Goal: Task Accomplishment & Management: Manage account settings

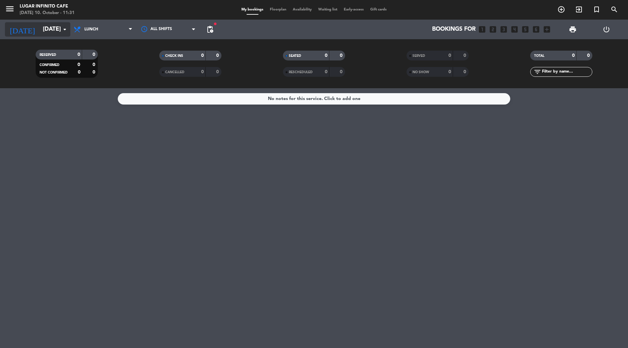
click at [43, 26] on input "[DATE]" at bounding box center [78, 29] width 76 height 13
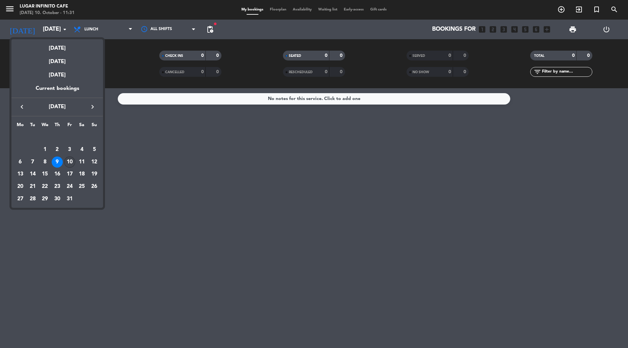
click at [67, 160] on div "10" at bounding box center [69, 162] width 11 height 11
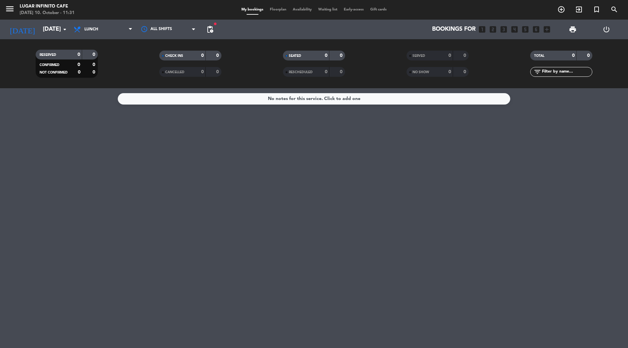
type input "[DATE]"
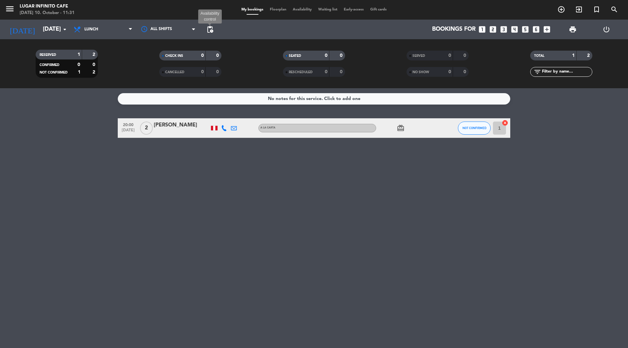
click at [211, 30] on span "pending_actions" at bounding box center [210, 30] width 8 height 8
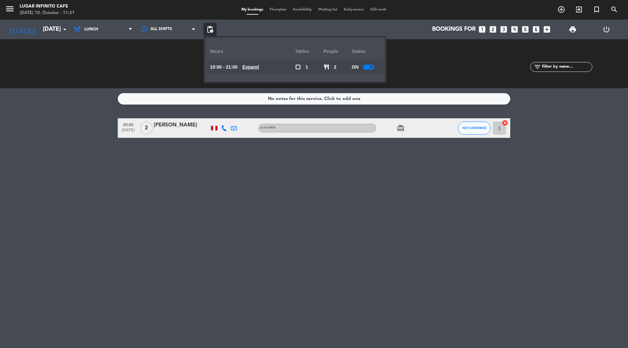
click at [255, 67] on u "Expand" at bounding box center [250, 66] width 17 height 5
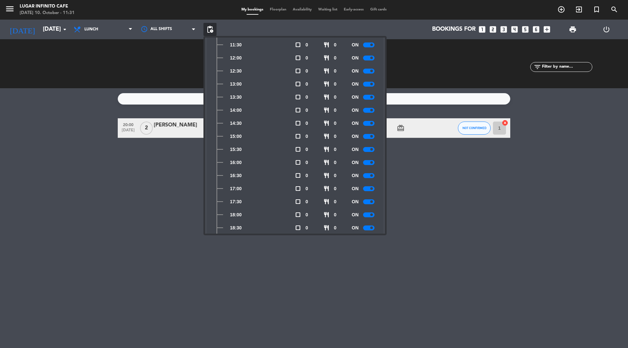
scroll to position [149, 0]
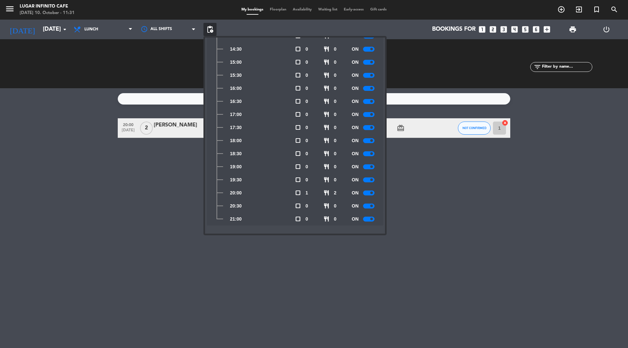
click at [372, 220] on span at bounding box center [371, 219] width 3 height 3
click at [373, 208] on div at bounding box center [368, 206] width 11 height 5
click at [374, 192] on div at bounding box center [368, 193] width 11 height 5
click at [373, 179] on span at bounding box center [371, 180] width 3 height 3
click at [372, 163] on div "ON" at bounding box center [366, 166] width 28 height 13
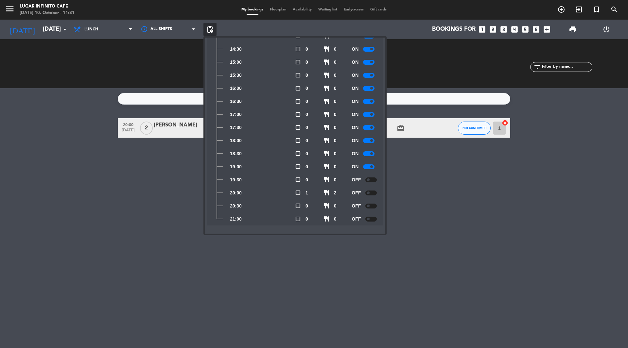
click at [373, 165] on div at bounding box center [368, 167] width 11 height 5
click at [373, 155] on div at bounding box center [368, 153] width 11 height 5
click at [374, 143] on div at bounding box center [368, 140] width 11 height 5
click at [509, 203] on div "No notes for this service. Click to add one 20:00 [DATE] 2 [PERSON_NAME] A [PER…" at bounding box center [314, 218] width 628 height 260
